Goal: Information Seeking & Learning: Find specific fact

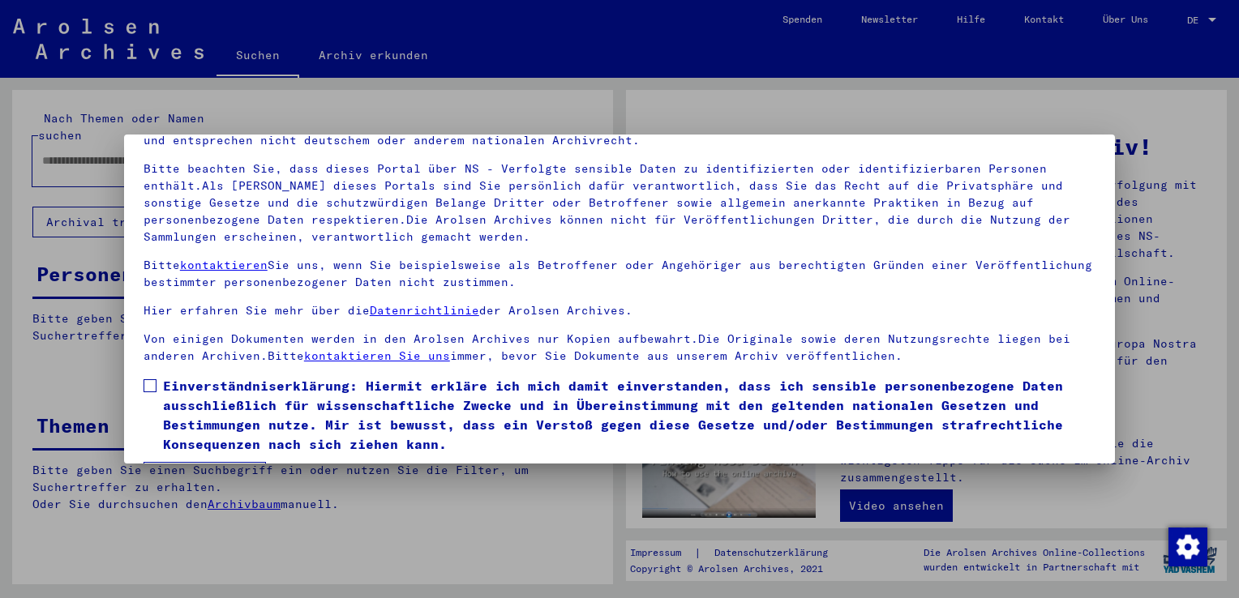
scroll to position [140, 0]
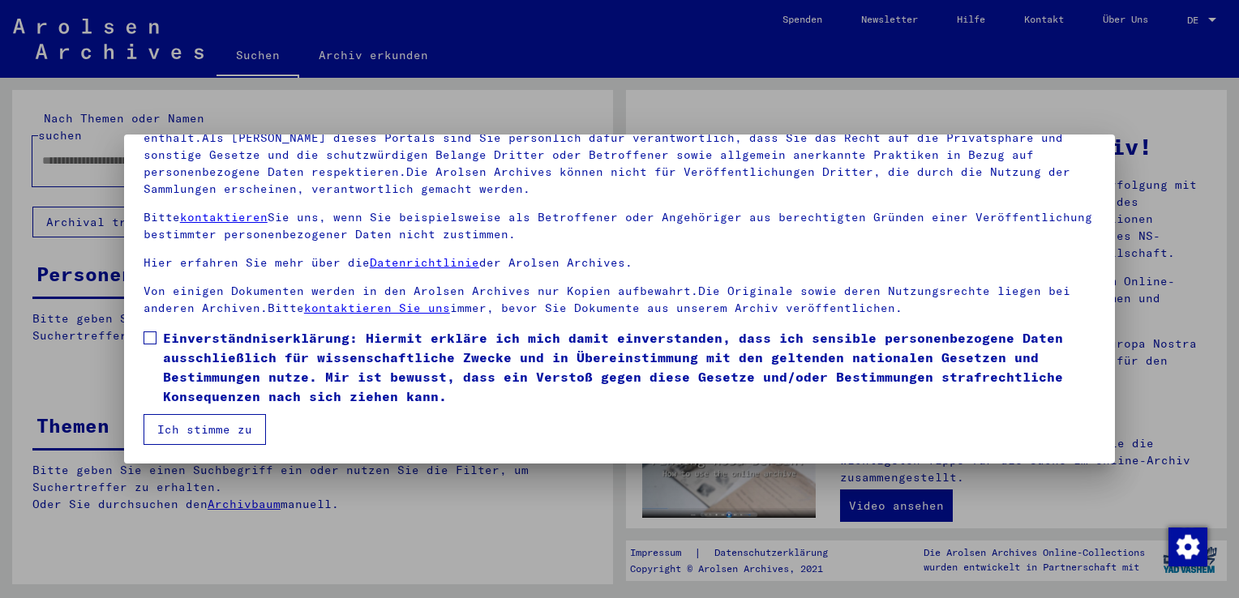
click at [150, 339] on span at bounding box center [149, 338] width 13 height 13
click at [188, 433] on button "Ich stimme zu" at bounding box center [204, 429] width 122 height 31
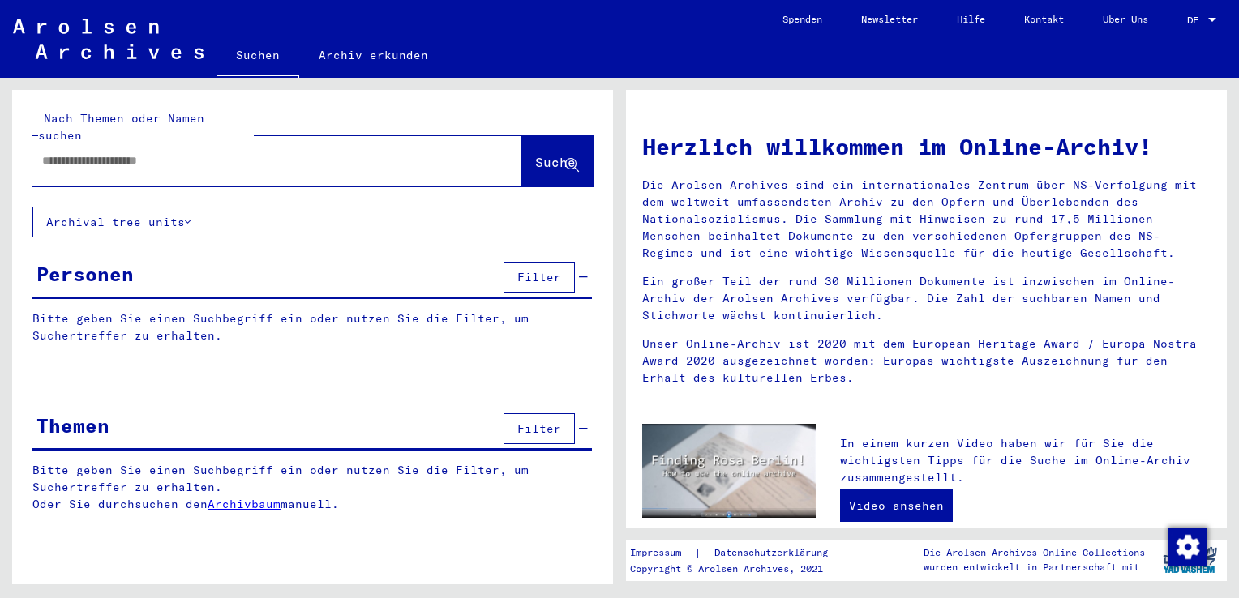
click at [104, 152] on input "text" at bounding box center [257, 160] width 430 height 17
type input "********"
click at [535, 154] on span "Suche" at bounding box center [555, 162] width 41 height 16
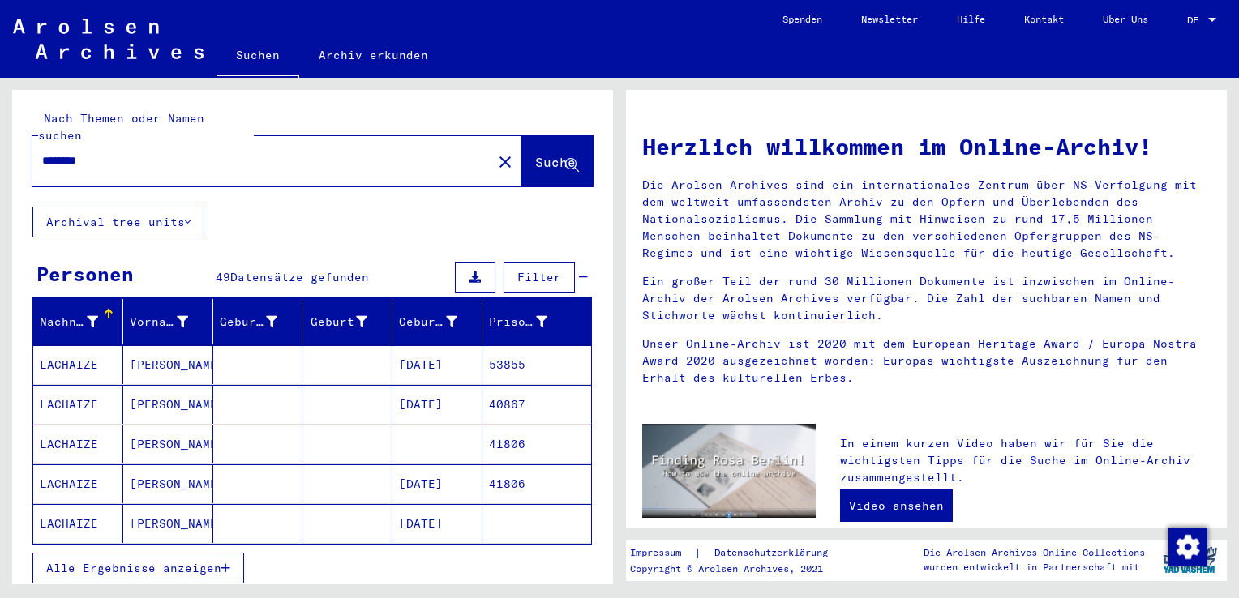
click at [199, 561] on span "Alle Ergebnisse anzeigen" at bounding box center [133, 568] width 175 height 15
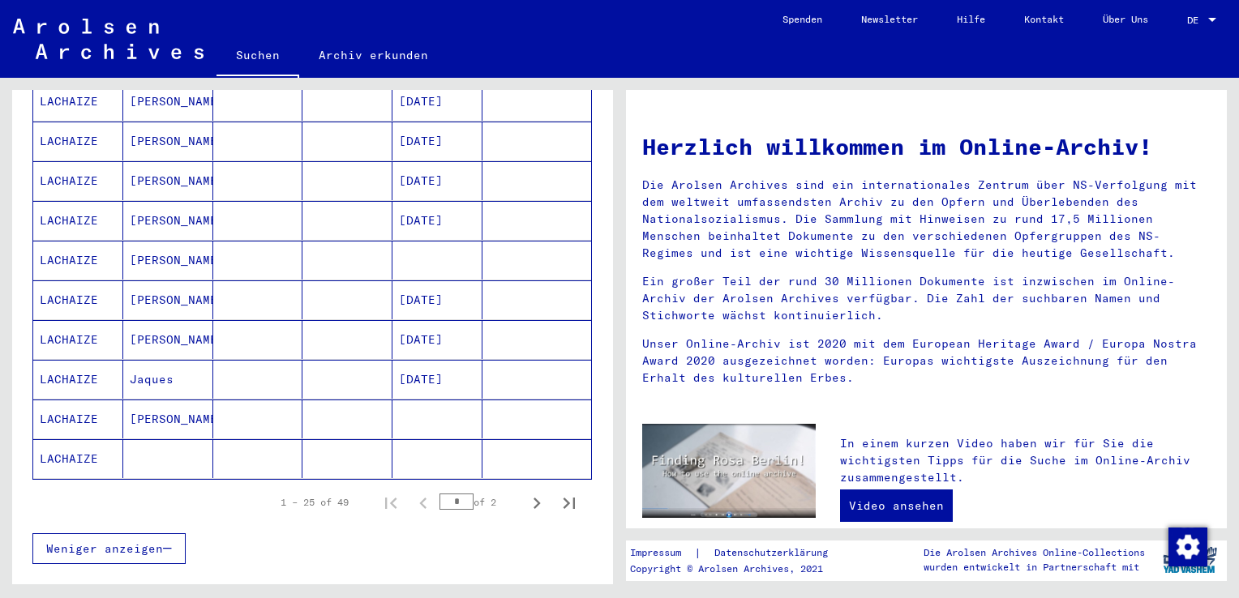
scroll to position [892, 0]
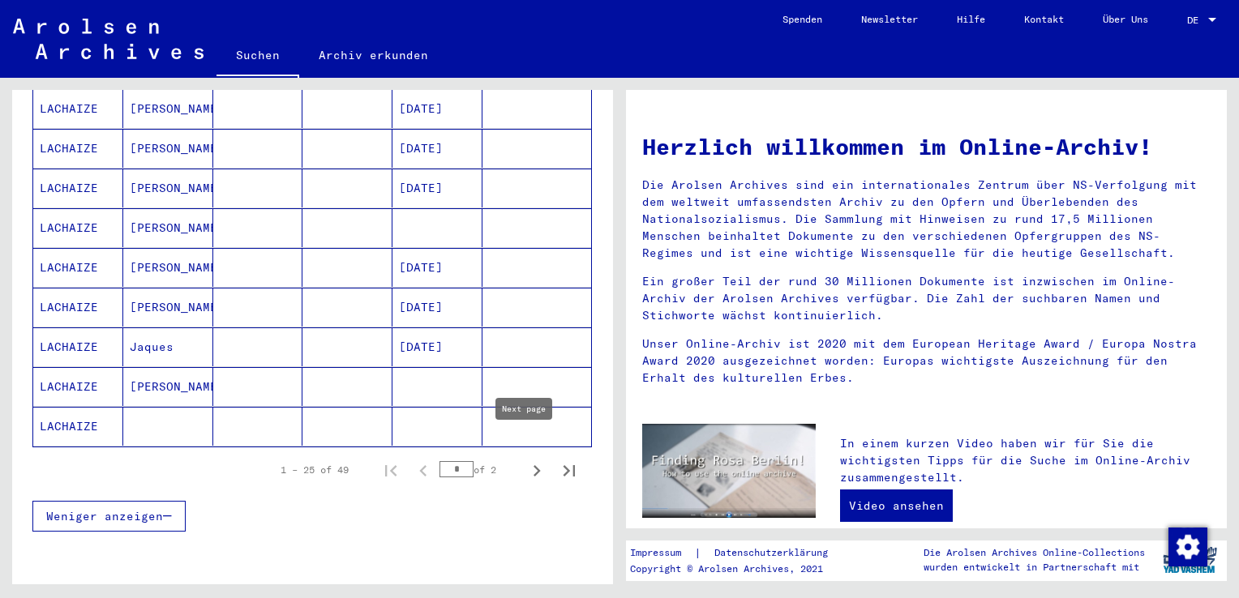
click at [533, 465] on icon "Next page" at bounding box center [536, 470] width 7 height 11
type input "*"
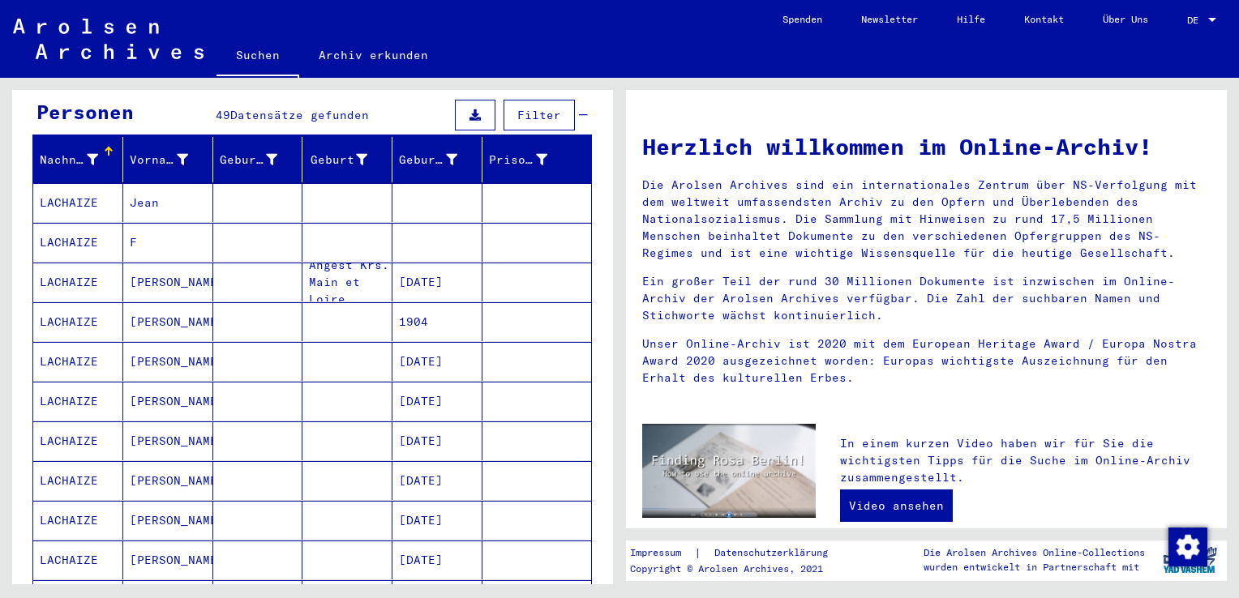
scroll to position [162, 0]
